Goal: Find specific page/section: Find specific page/section

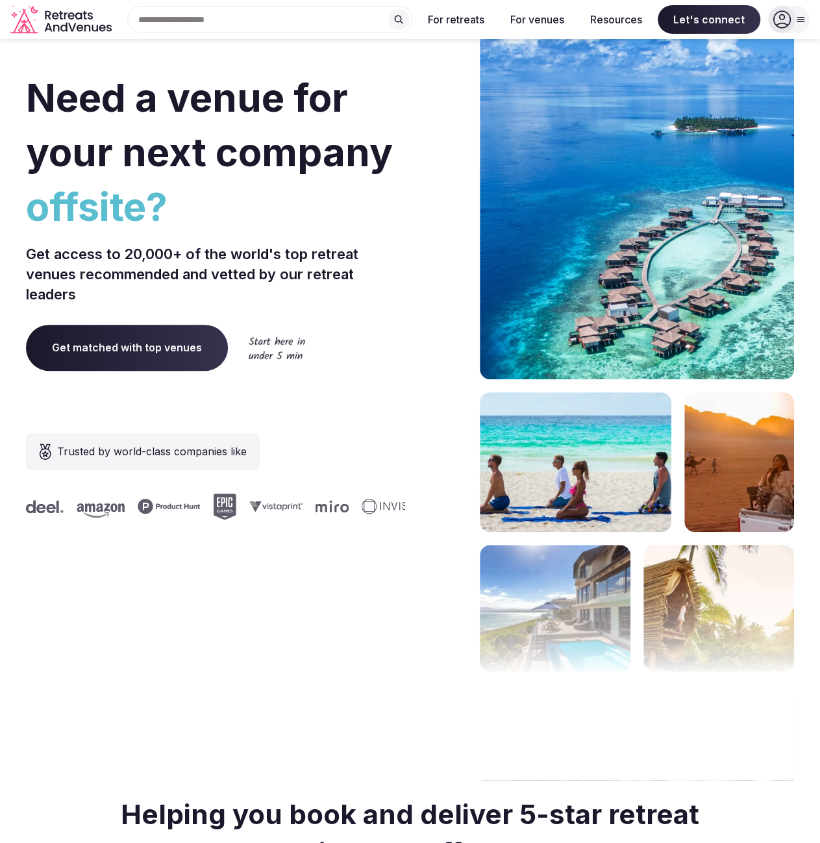
click at [179, 22] on div "Search Popular Destinations [GEOGRAPHIC_DATA], [GEOGRAPHIC_DATA] [GEOGRAPHIC_DA…" at bounding box center [264, 19] width 295 height 27
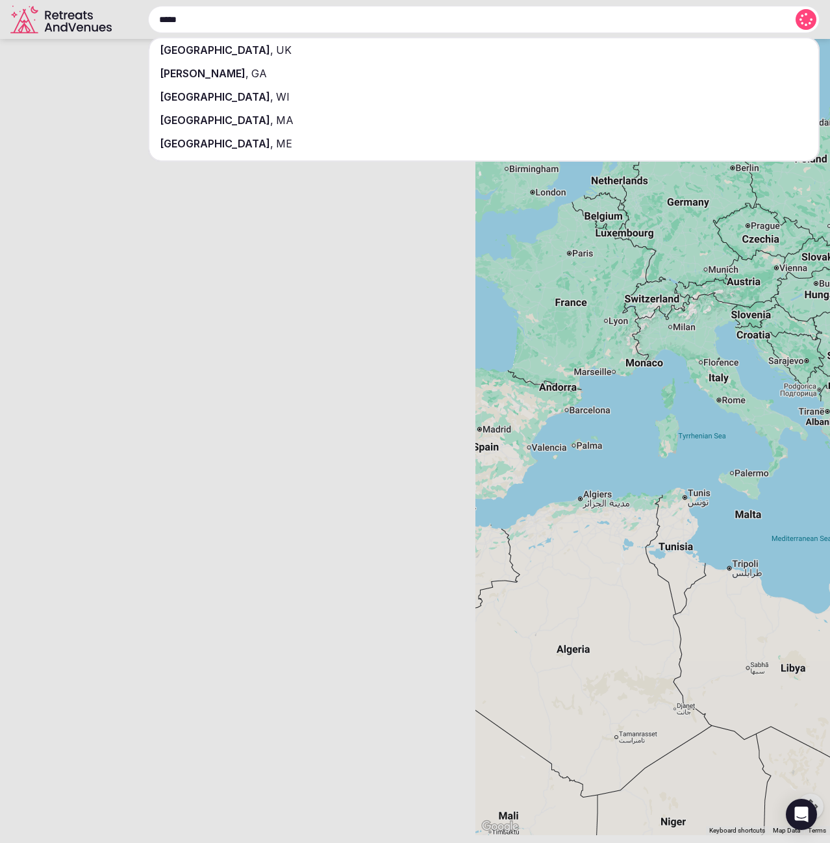
type input "*****"
click at [273, 51] on span "UK" at bounding box center [282, 50] width 18 height 13
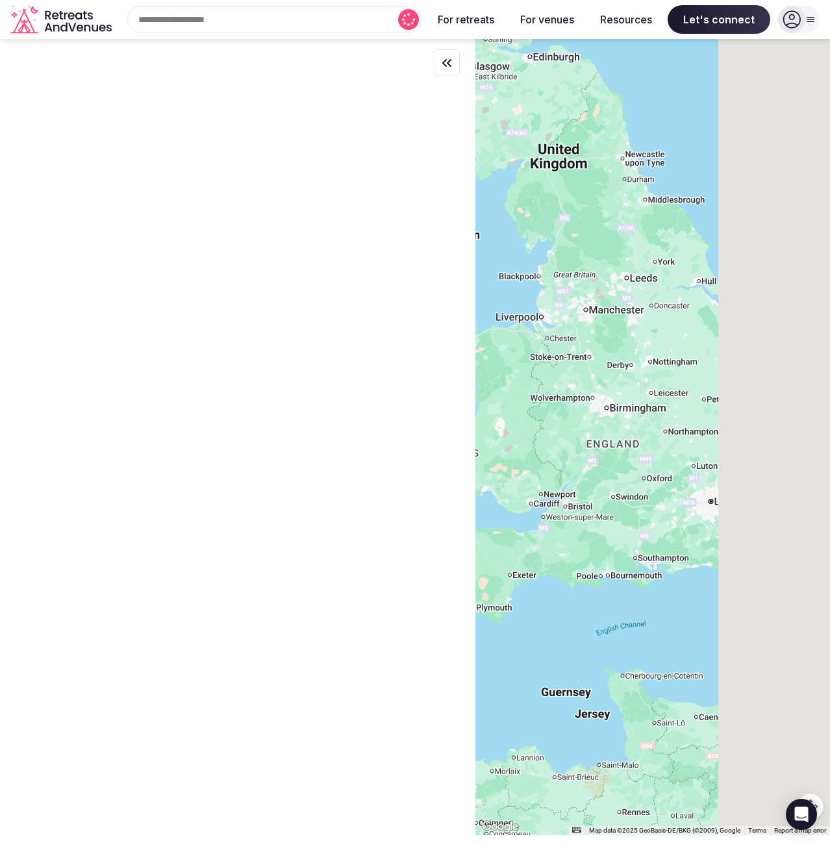
drag, startPoint x: 783, startPoint y: 473, endPoint x: 583, endPoint y: 448, distance: 201.6
click at [583, 448] on div at bounding box center [652, 437] width 355 height 796
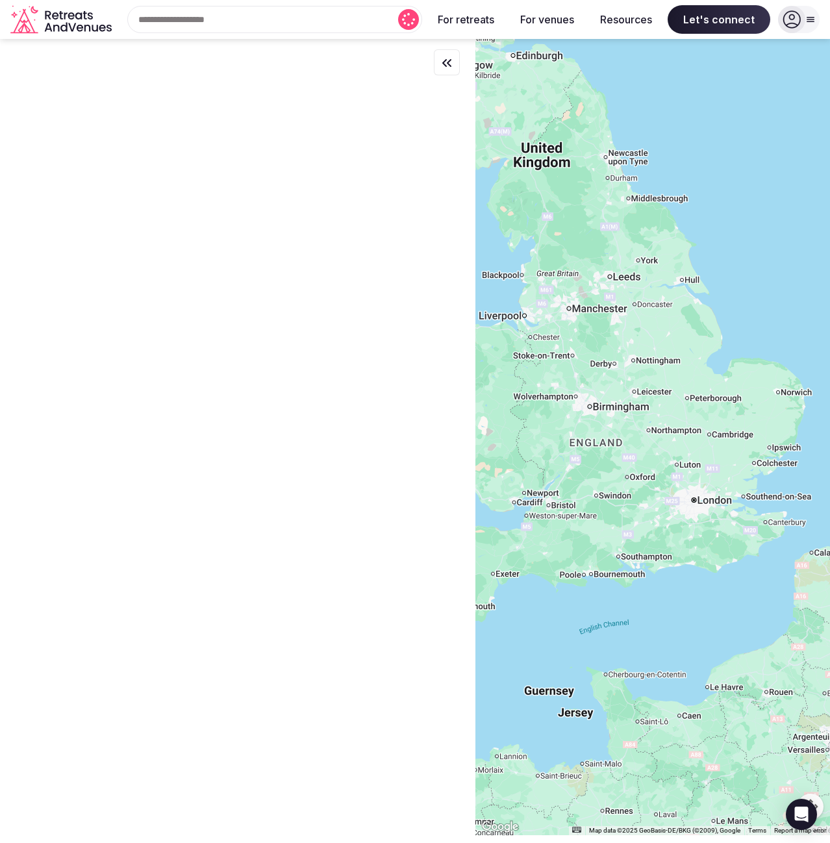
drag, startPoint x: 713, startPoint y: 586, endPoint x: 604, endPoint y: 263, distance: 341.3
click at [603, 288] on div at bounding box center [652, 437] width 355 height 796
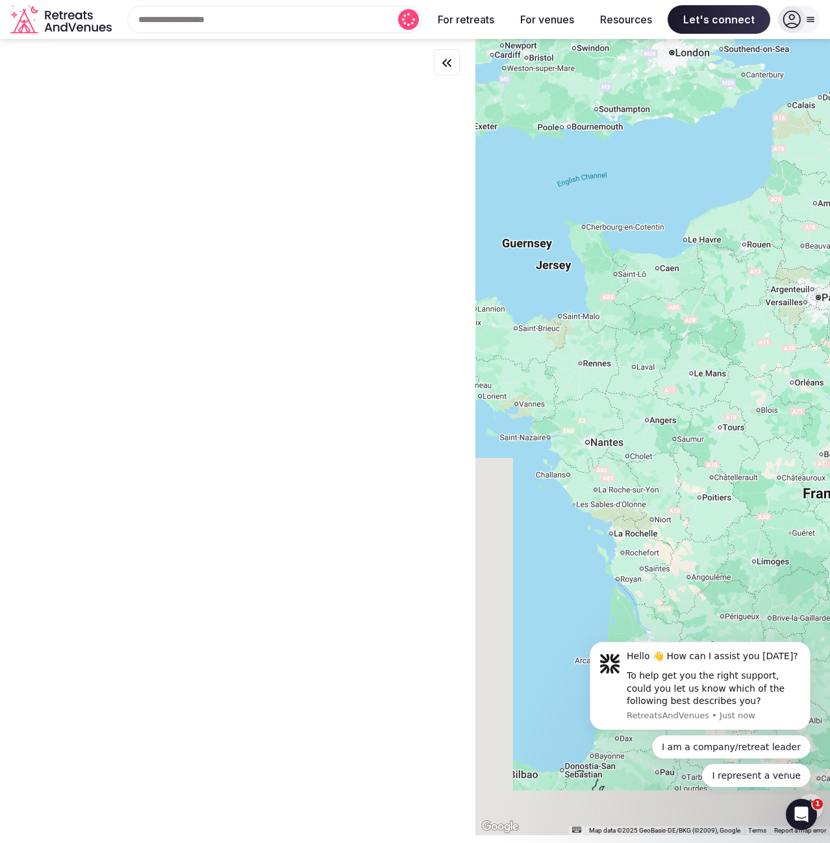
drag, startPoint x: 600, startPoint y: 464, endPoint x: 686, endPoint y: 269, distance: 213.4
click at [686, 271] on div at bounding box center [652, 437] width 355 height 796
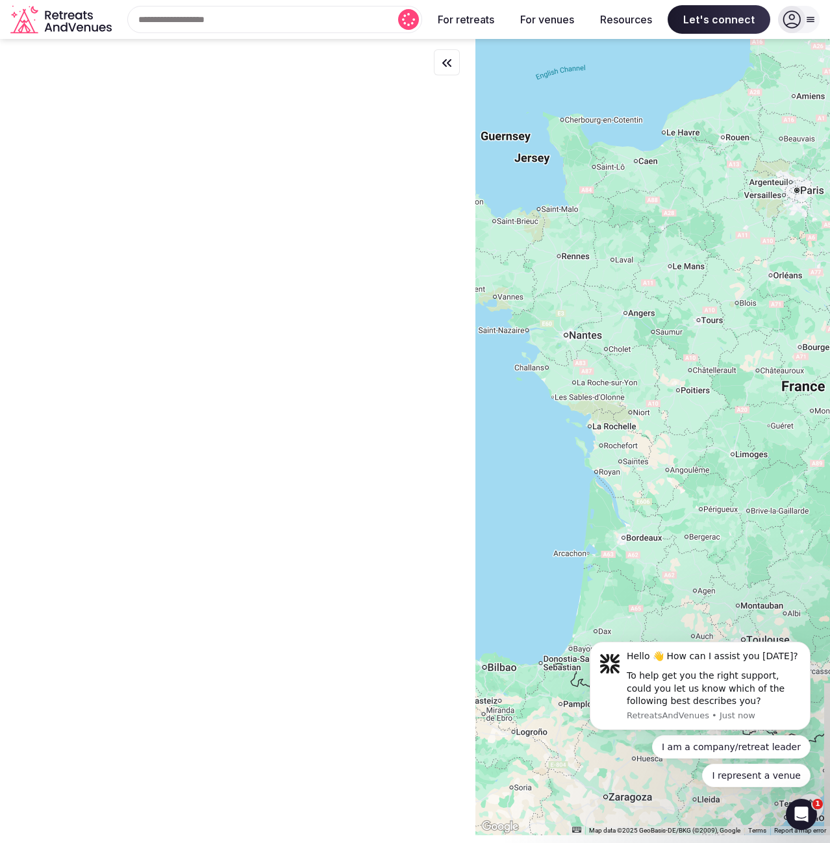
drag, startPoint x: 775, startPoint y: 488, endPoint x: 672, endPoint y: 288, distance: 224.8
click at [672, 288] on div at bounding box center [652, 437] width 355 height 796
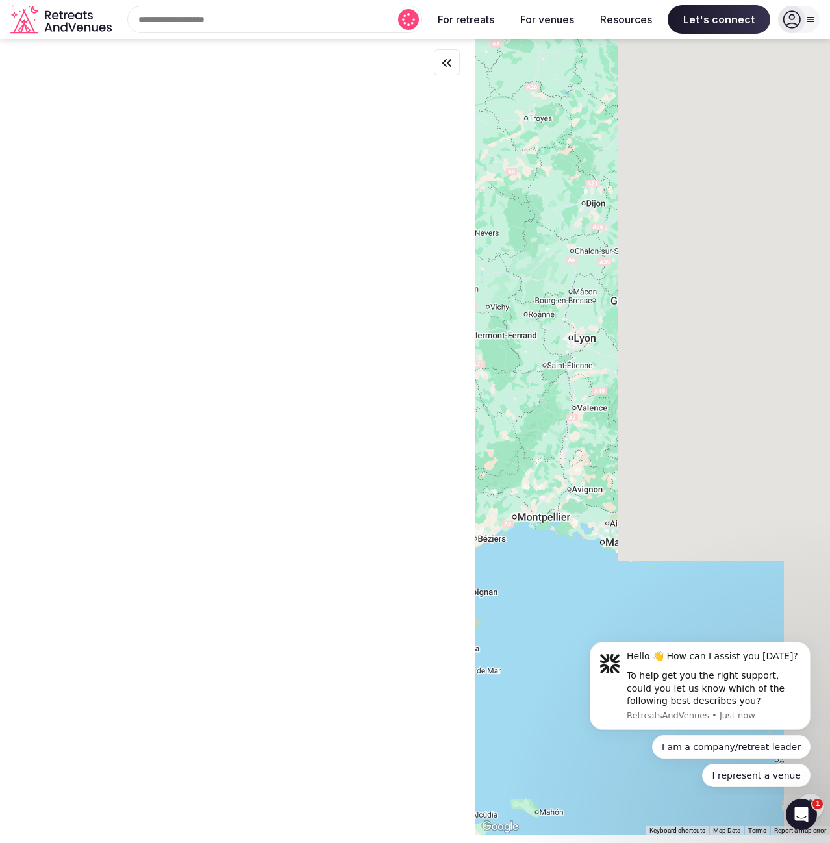
drag, startPoint x: 779, startPoint y: 299, endPoint x: 494, endPoint y: 362, distance: 291.3
click at [495, 362] on div at bounding box center [652, 437] width 355 height 796
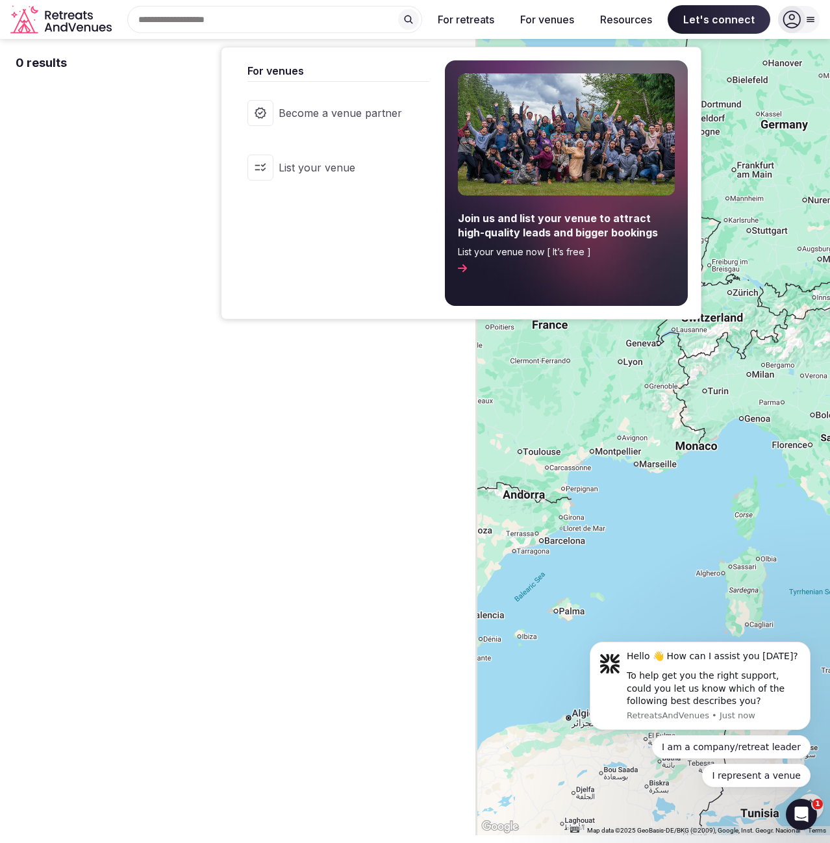
click at [551, 16] on button "For venues" at bounding box center [547, 19] width 75 height 29
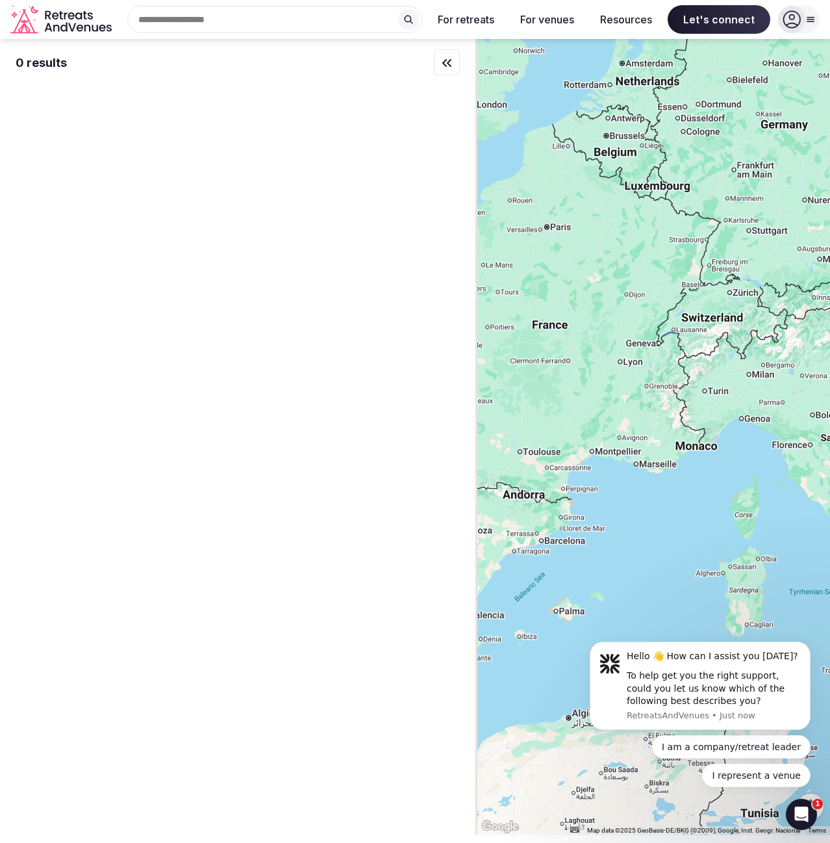
click at [79, 26] on icon "Retreats and Venues company logo" at bounding box center [81, 28] width 6 height 7
